Goal: Task Accomplishment & Management: Complete application form

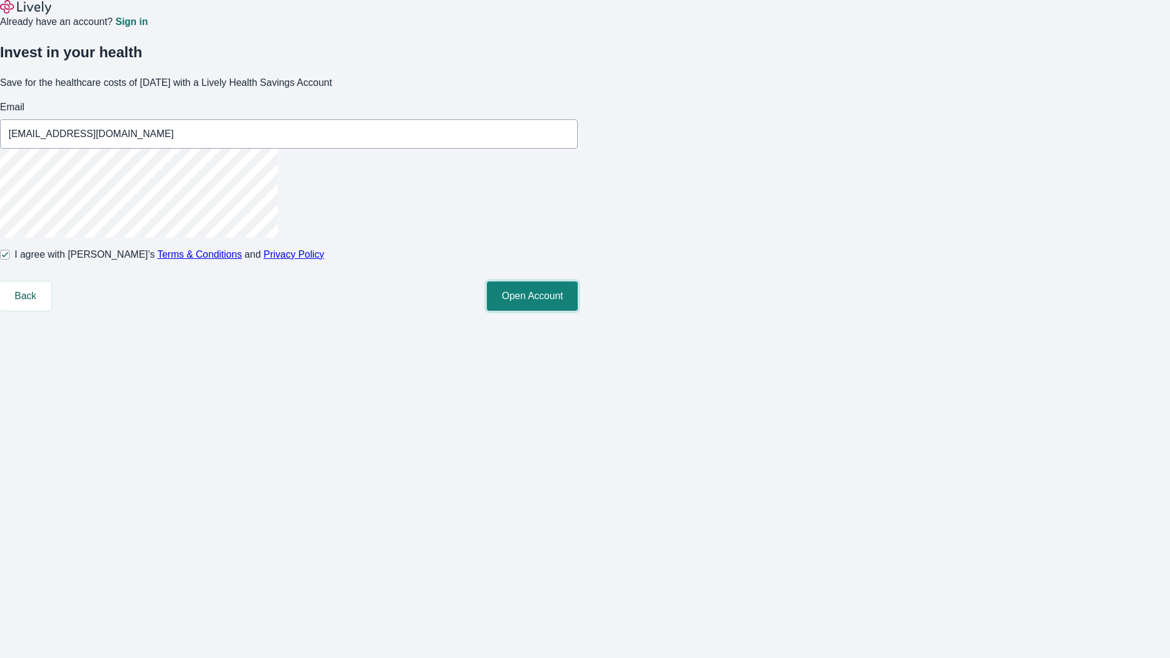
click at [578, 311] on button "Open Account" at bounding box center [532, 296] width 91 height 29
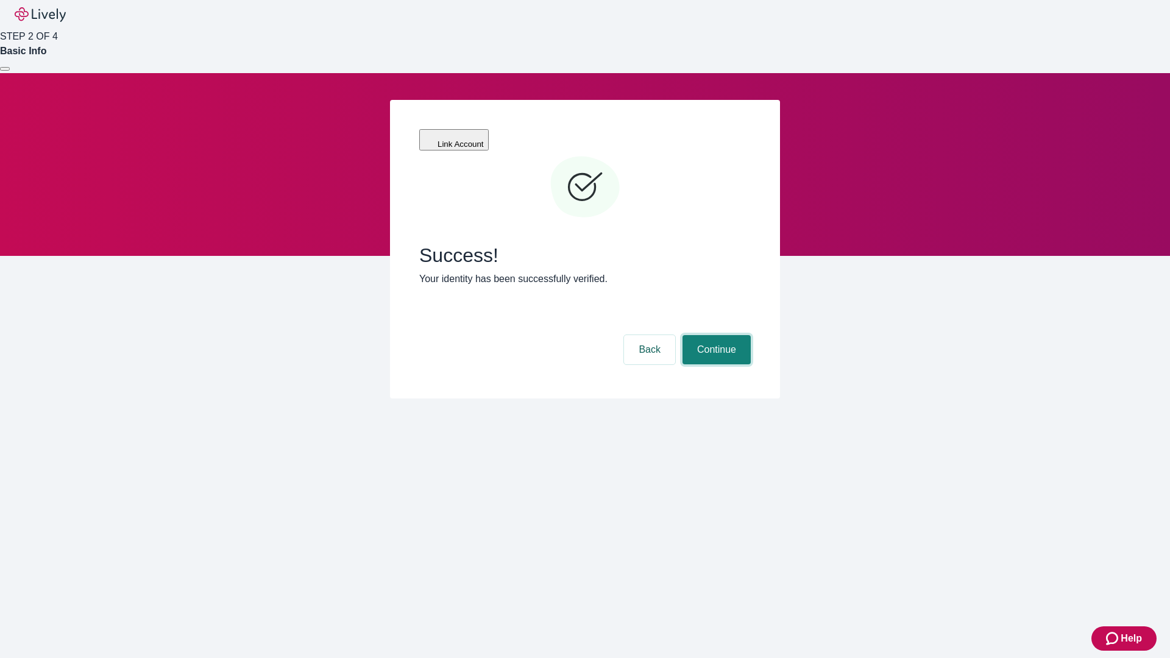
click at [715, 335] on button "Continue" at bounding box center [717, 349] width 68 height 29
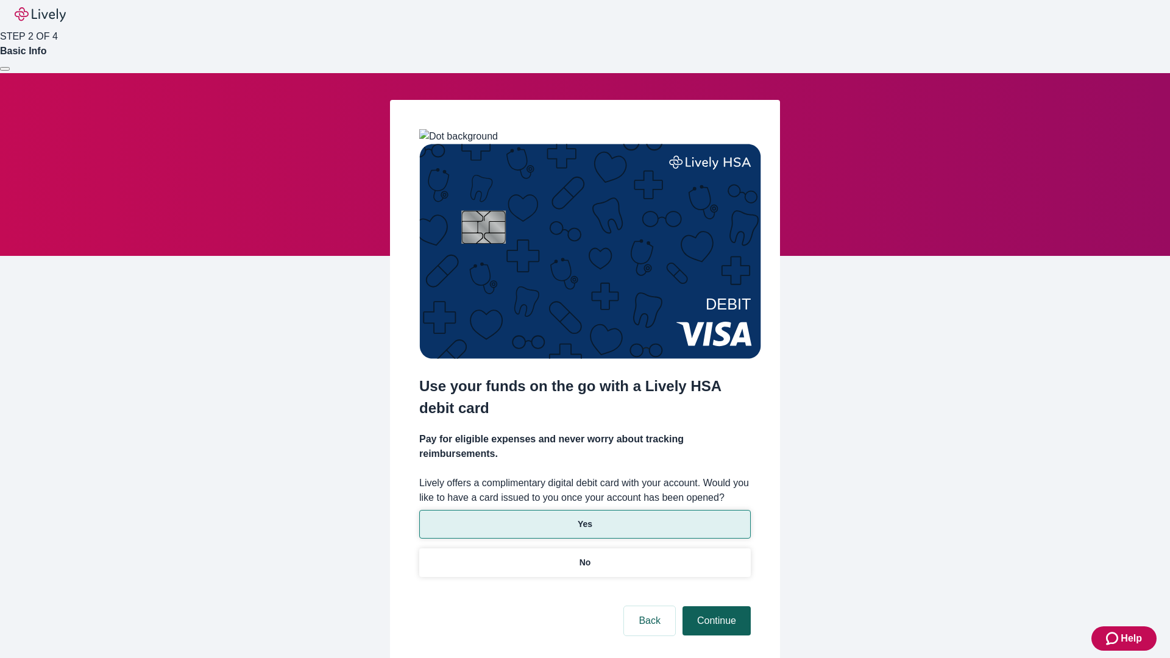
click at [585, 557] on p "No" at bounding box center [586, 563] width 12 height 13
click at [715, 607] on button "Continue" at bounding box center [717, 621] width 68 height 29
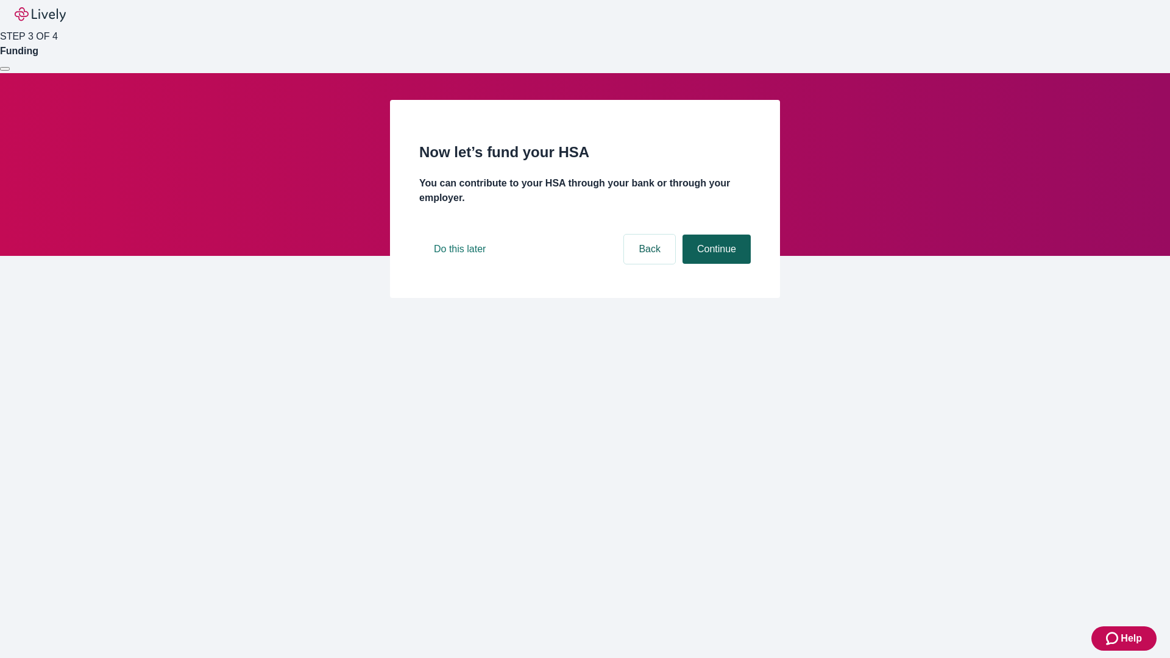
click at [715, 264] on button "Continue" at bounding box center [717, 249] width 68 height 29
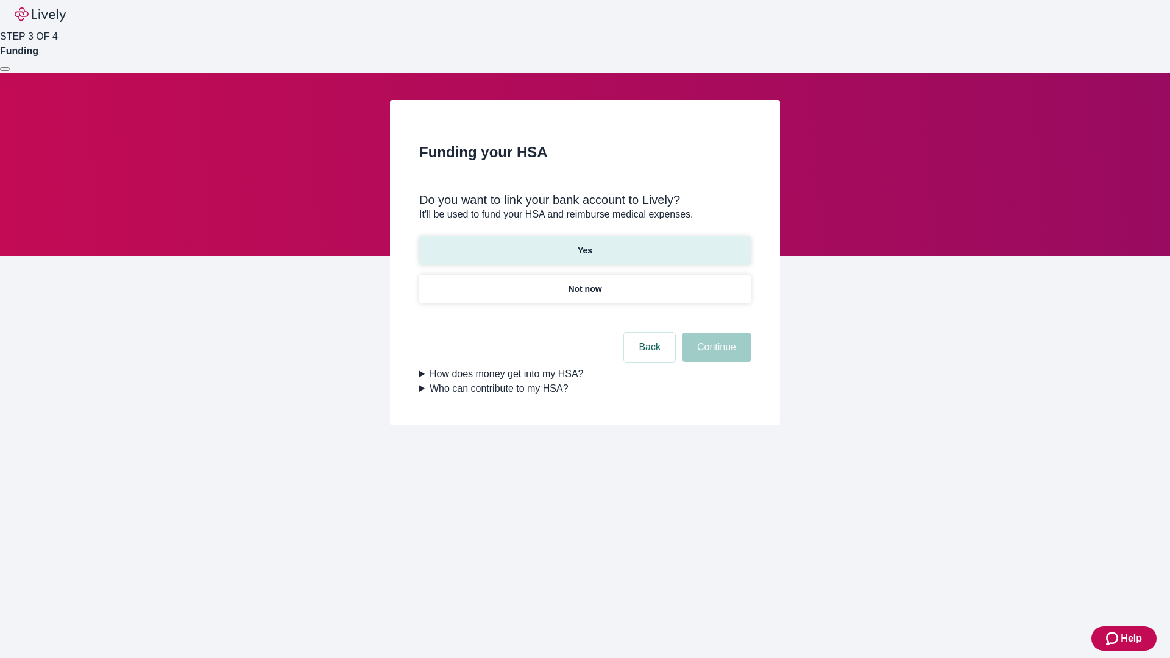
click at [585, 244] on p "Yes" at bounding box center [585, 250] width 15 height 13
click at [715, 333] on button "Continue" at bounding box center [717, 347] width 68 height 29
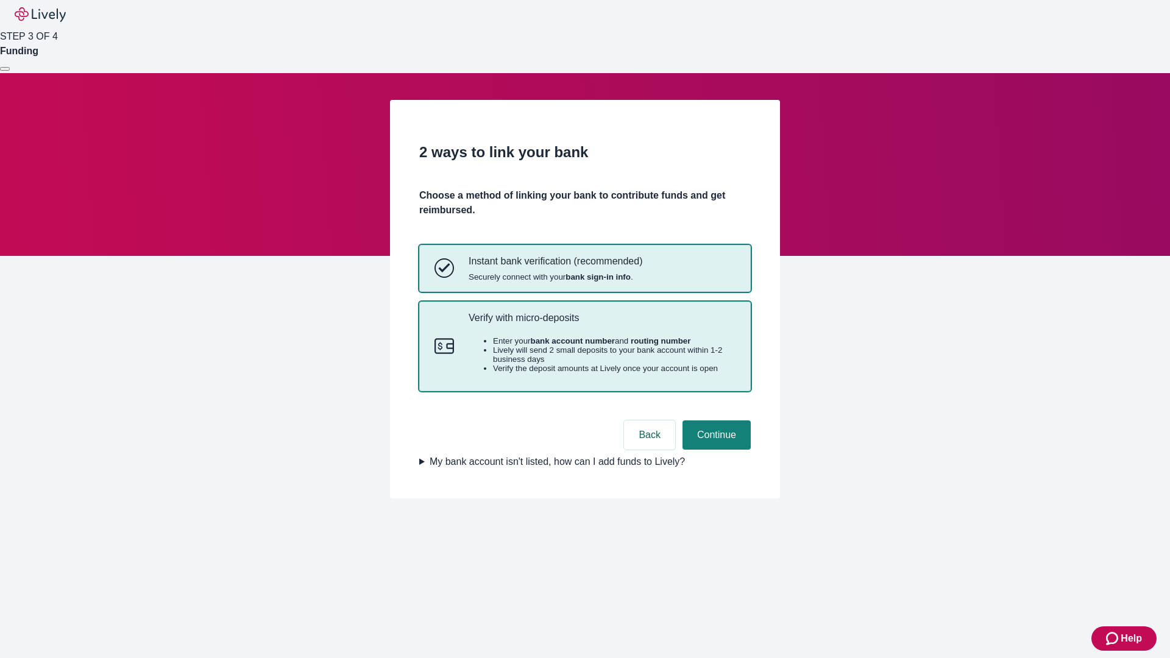
click at [602, 324] on p "Verify with micro-deposits" at bounding box center [602, 318] width 267 height 12
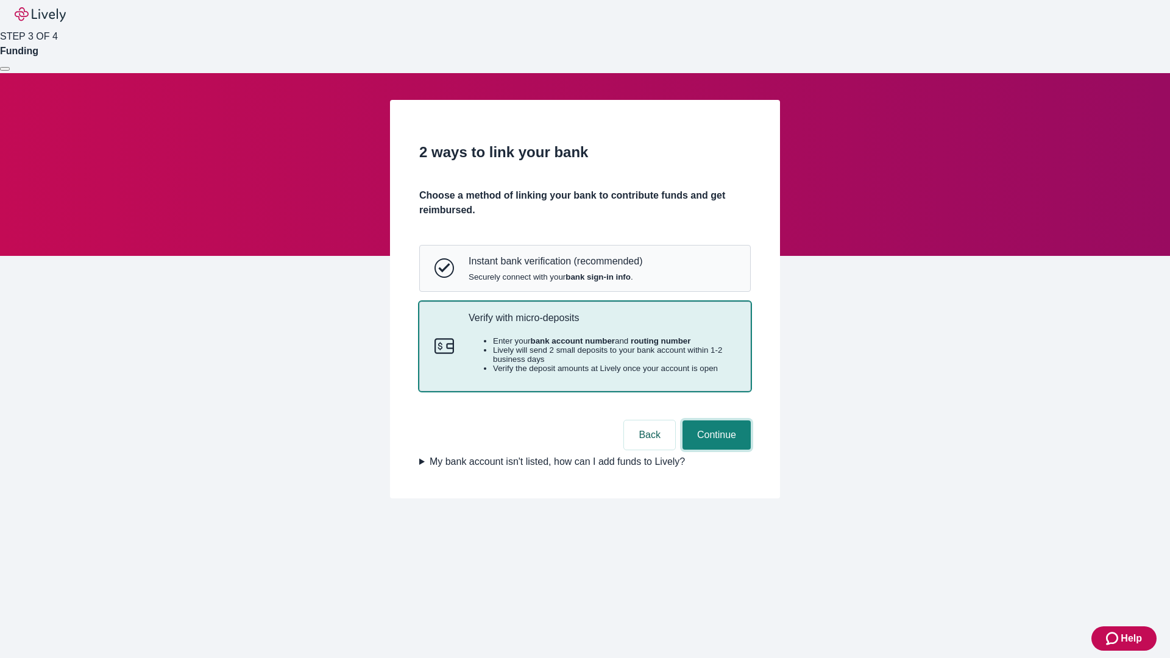
click at [715, 450] on button "Continue" at bounding box center [717, 435] width 68 height 29
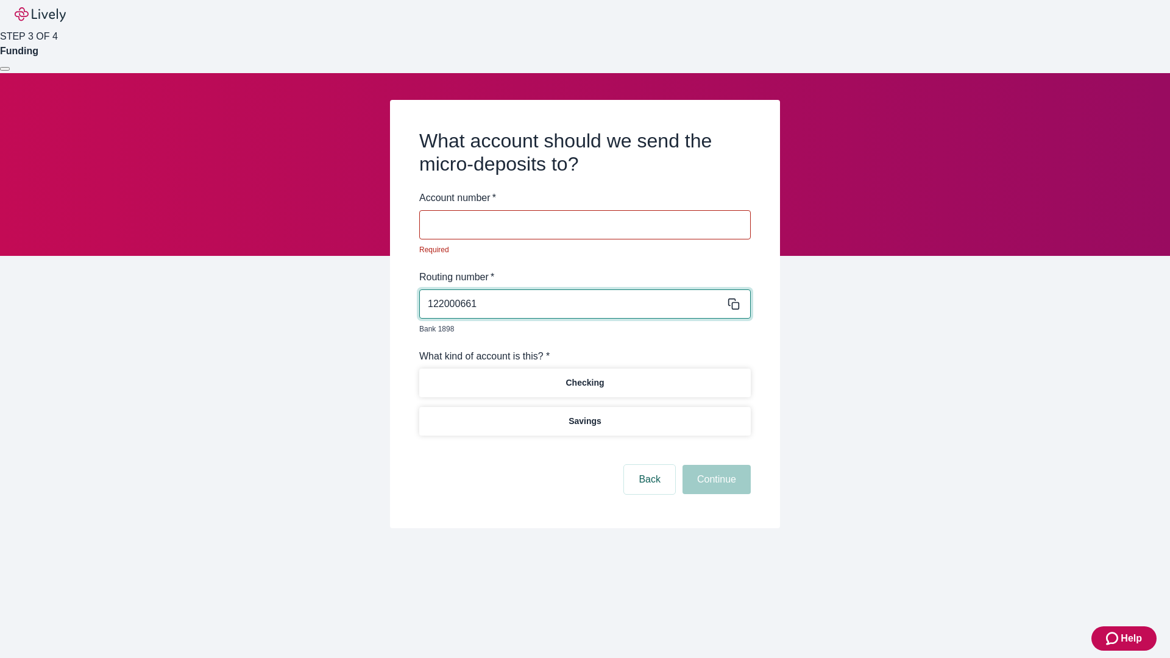
type input "122000661"
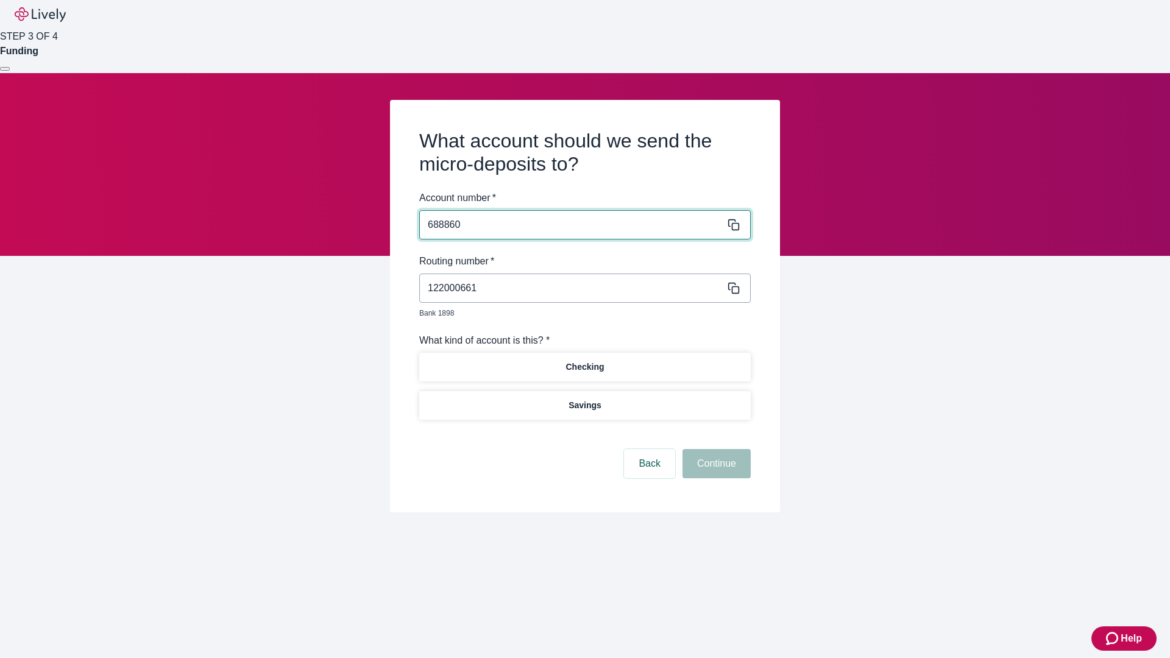
type input "688860"
click at [585, 361] on p "Checking" at bounding box center [585, 367] width 38 height 13
click at [715, 450] on button "Continue" at bounding box center [717, 463] width 68 height 29
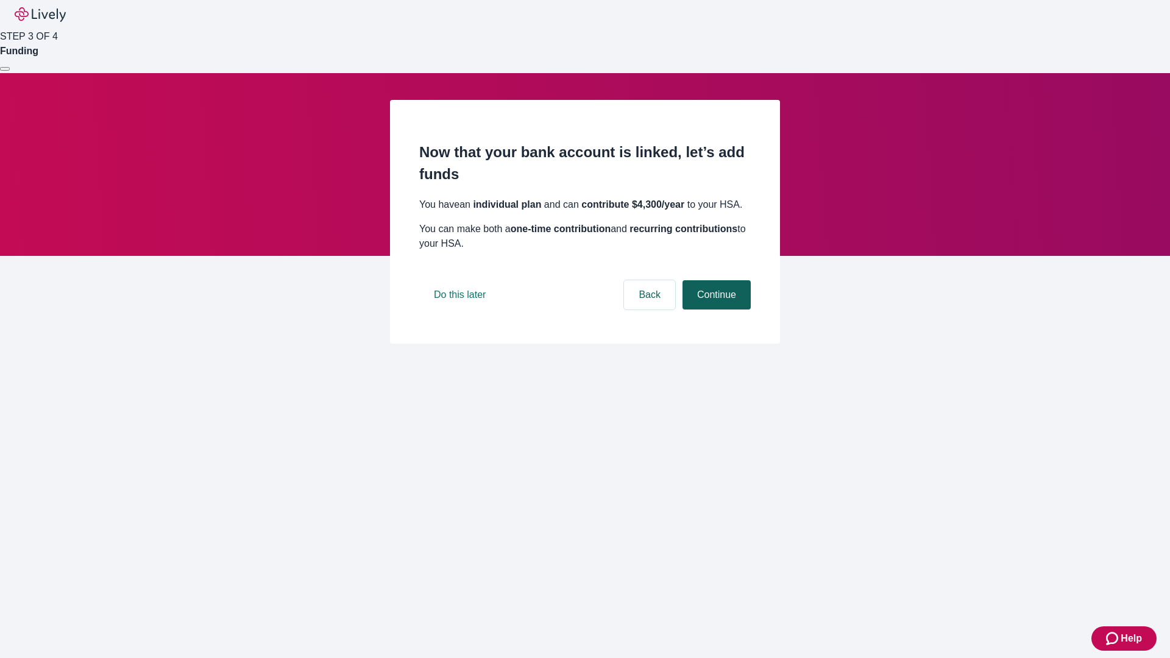
click at [715, 310] on button "Continue" at bounding box center [717, 294] width 68 height 29
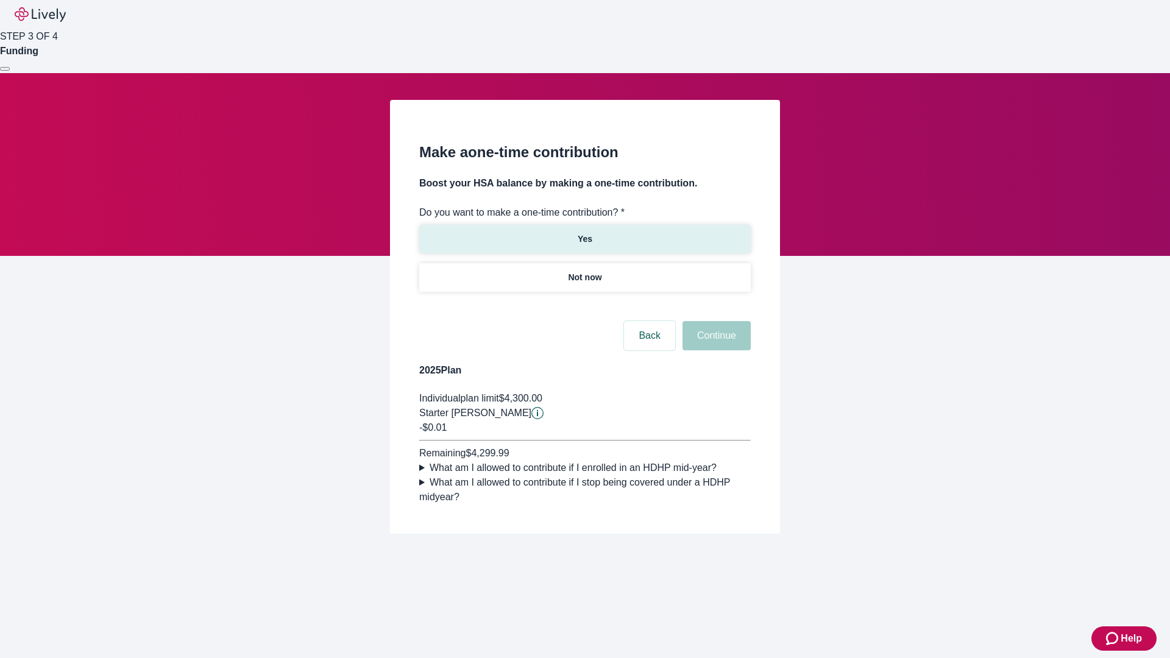
click at [585, 233] on p "Yes" at bounding box center [585, 239] width 15 height 13
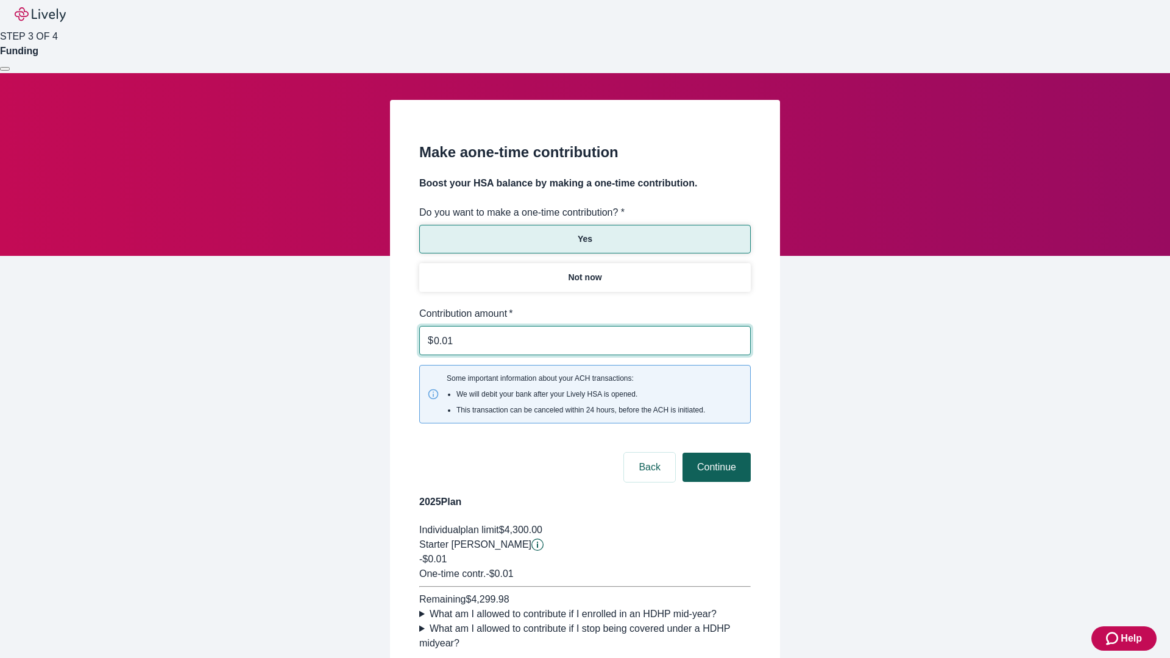
type input "0.01"
click at [715, 453] on button "Continue" at bounding box center [717, 467] width 68 height 29
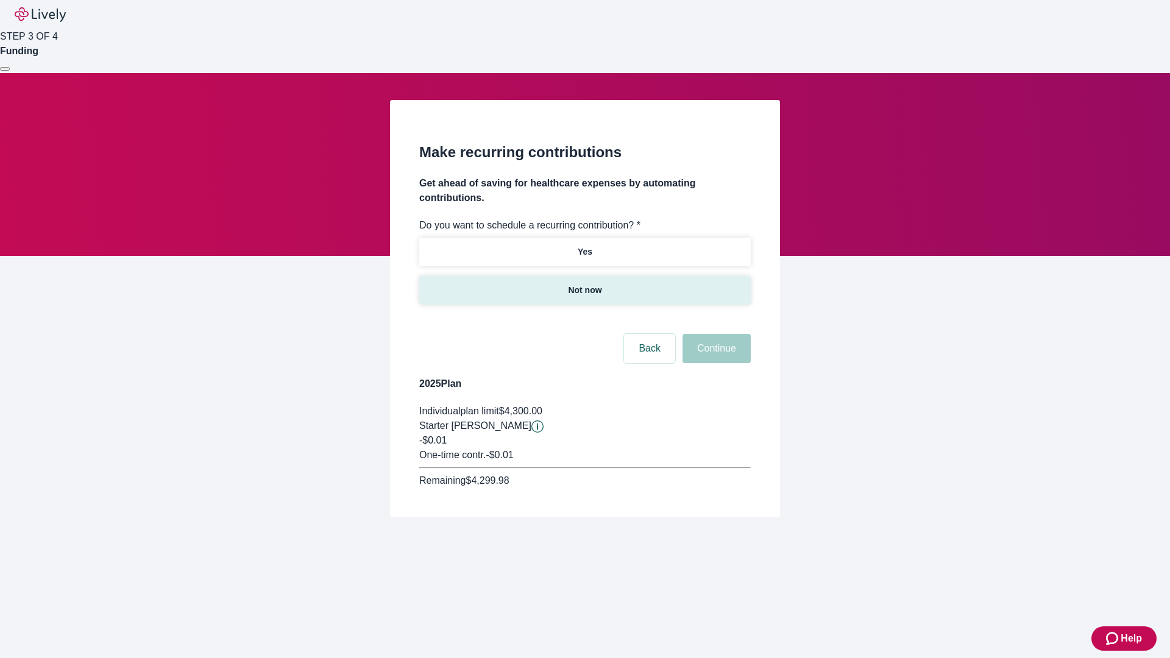
click at [585, 284] on p "Not now" at bounding box center [585, 290] width 34 height 13
click at [715, 334] on button "Continue" at bounding box center [717, 348] width 68 height 29
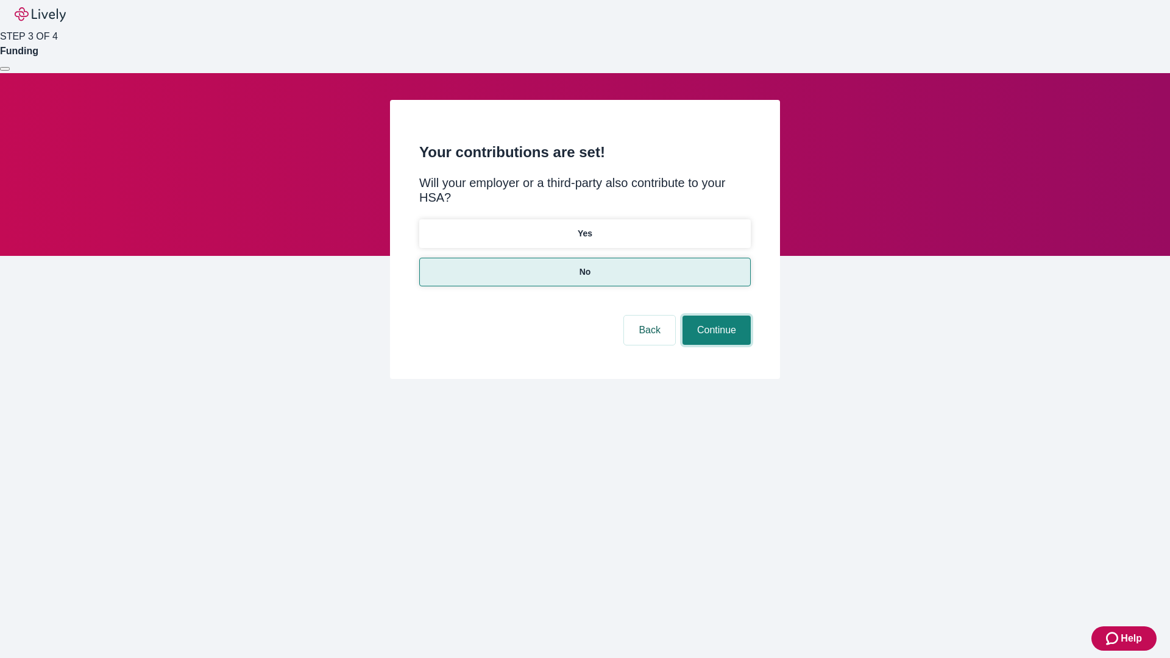
click at [715, 316] on button "Continue" at bounding box center [717, 330] width 68 height 29
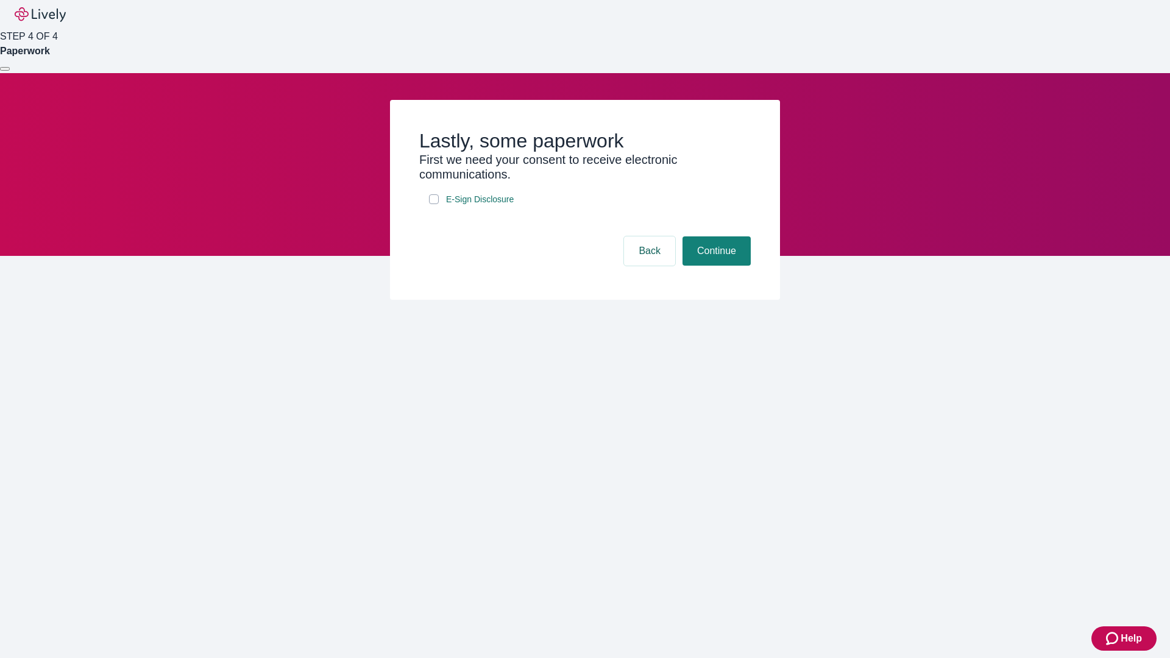
click at [434, 204] on input "E-Sign Disclosure" at bounding box center [434, 199] width 10 height 10
checkbox input "true"
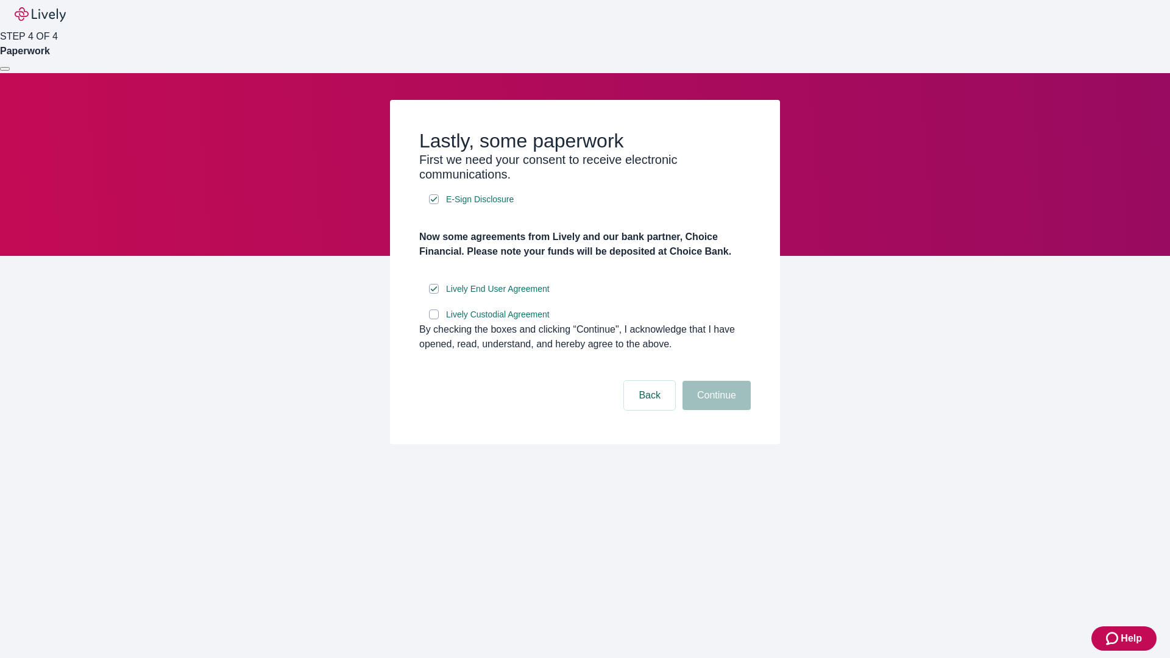
click at [434, 319] on input "Lively Custodial Agreement" at bounding box center [434, 315] width 10 height 10
checkbox input "true"
click at [715, 410] on button "Continue" at bounding box center [717, 395] width 68 height 29
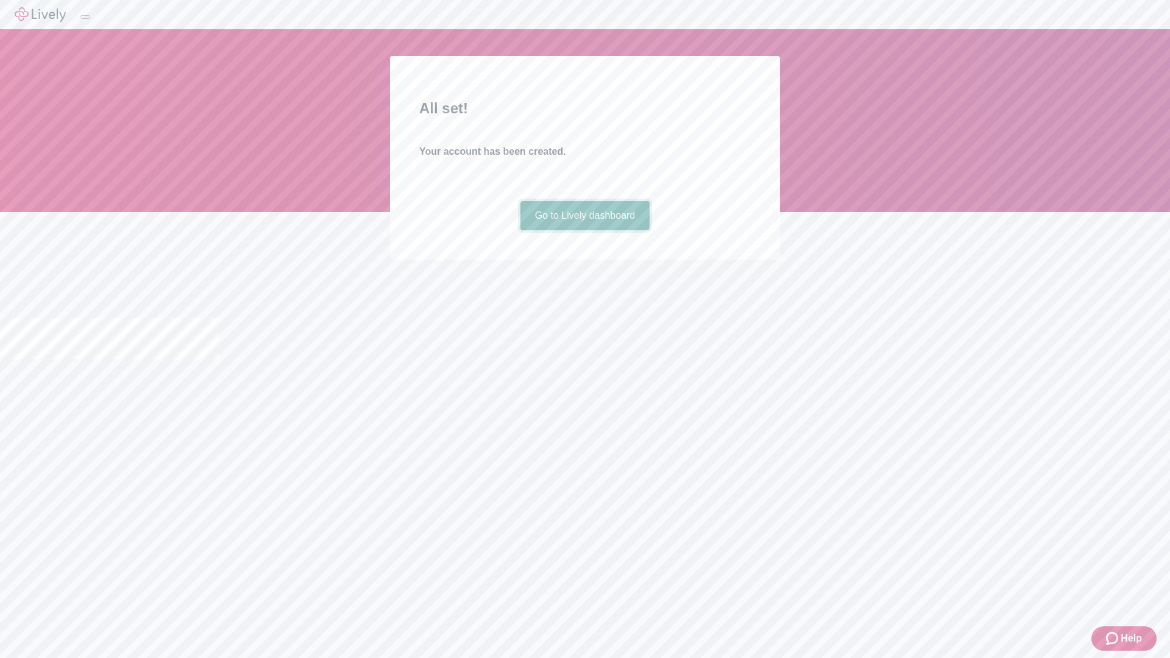
click at [585, 230] on link "Go to Lively dashboard" at bounding box center [586, 215] width 130 height 29
